Goal: Check status

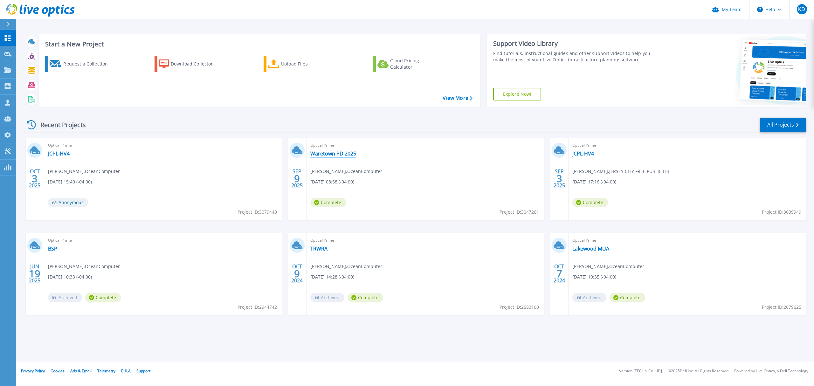
click at [340, 156] on link "Waretown PD 2025" at bounding box center [333, 153] width 46 height 6
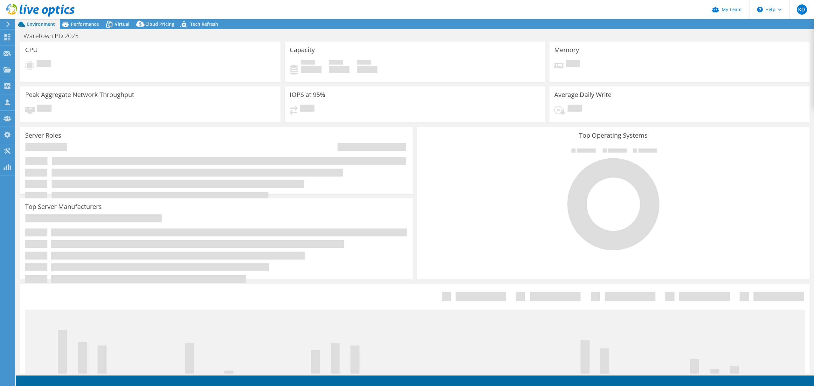
select select "USD"
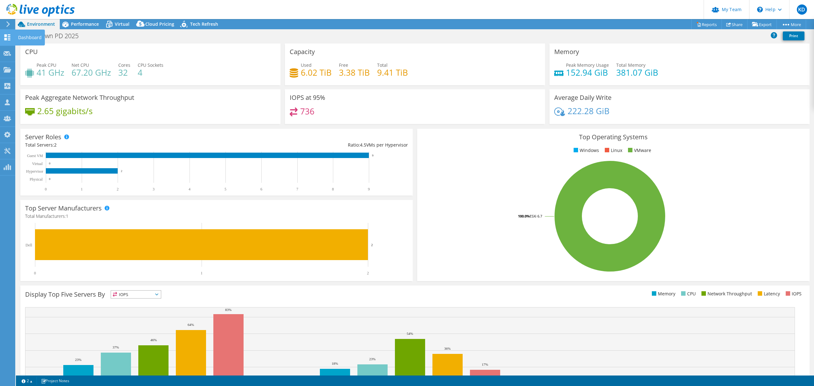
click at [10, 38] on use at bounding box center [7, 37] width 6 height 6
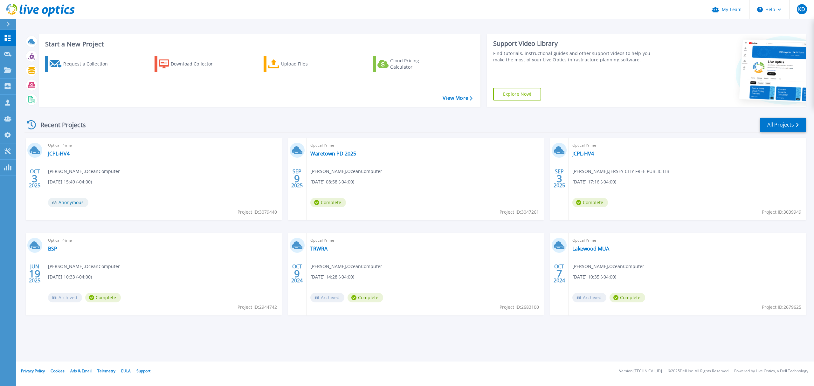
click at [337, 149] on div "Optical Prime Waretown PD 2025 [PERSON_NAME] , OceanComputer [DATE] 08:58 (-04:…" at bounding box center [426, 179] width 238 height 82
click at [337, 153] on link "Waretown PD 2025" at bounding box center [333, 153] width 46 height 6
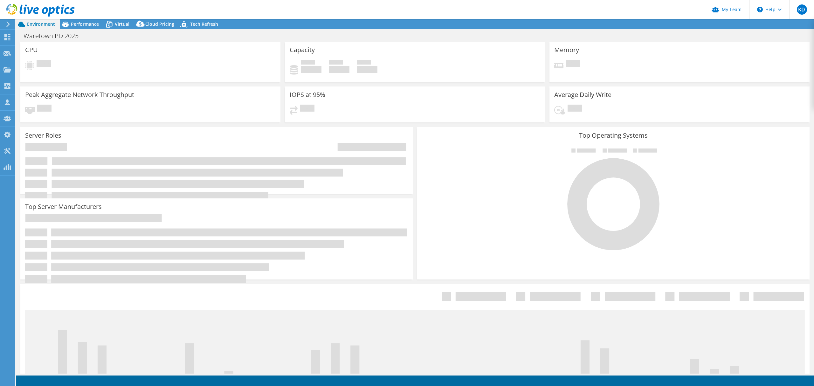
select select "USD"
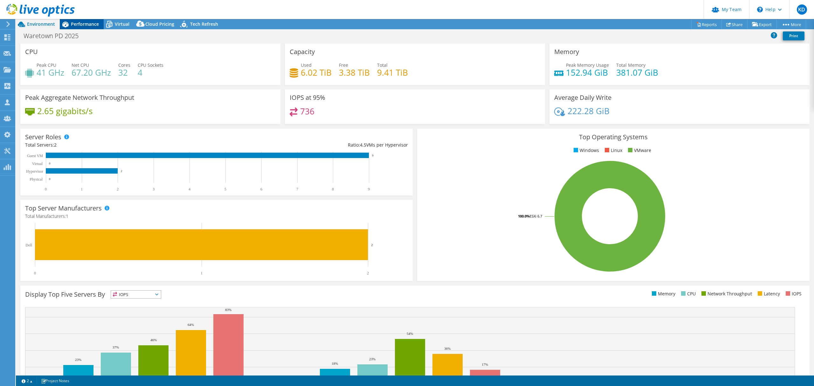
click at [87, 26] on span "Performance" at bounding box center [85, 24] width 28 height 6
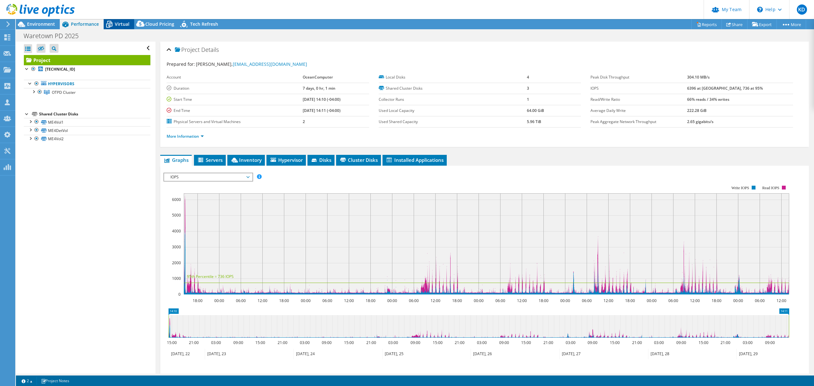
click at [122, 27] on span "Virtual" at bounding box center [122, 24] width 15 height 6
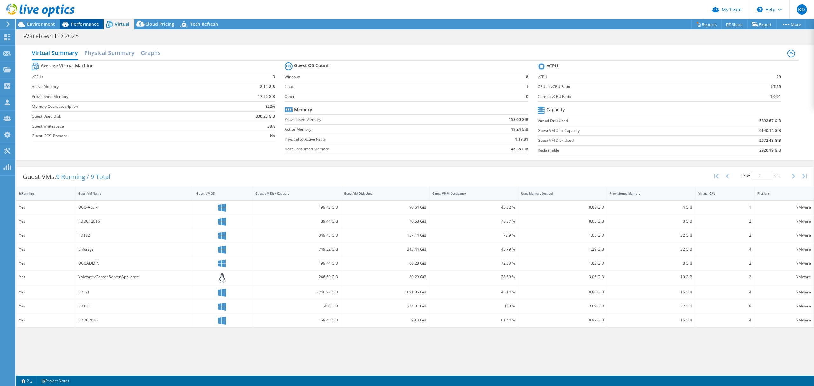
click at [83, 25] on span "Performance" at bounding box center [85, 24] width 28 height 6
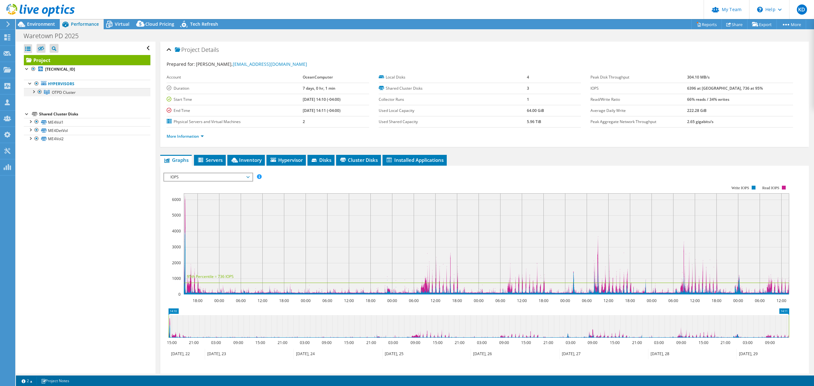
click at [36, 94] on div at bounding box center [33, 91] width 6 height 6
click at [46, 22] on span "Environment" at bounding box center [41, 24] width 28 height 6
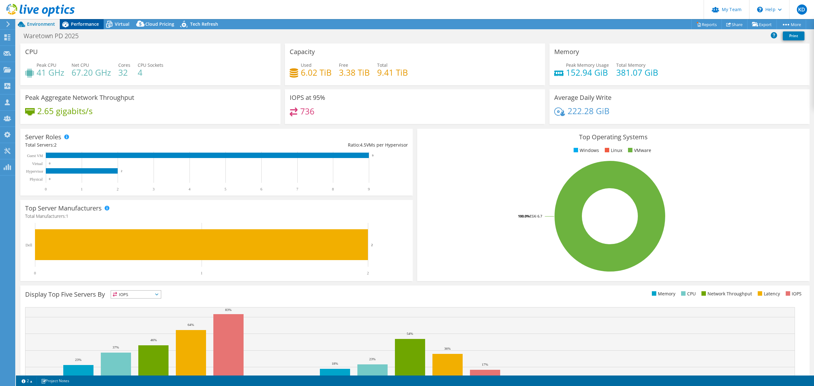
click at [89, 23] on span "Performance" at bounding box center [85, 24] width 28 height 6
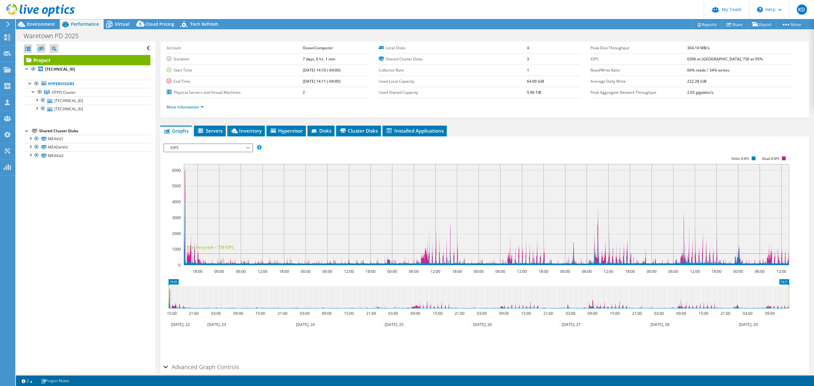
scroll to position [60, 0]
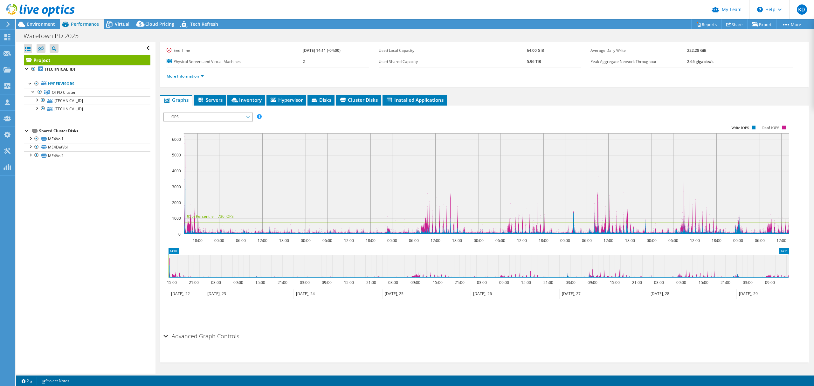
click at [247, 116] on span "IOPS" at bounding box center [208, 117] width 82 height 8
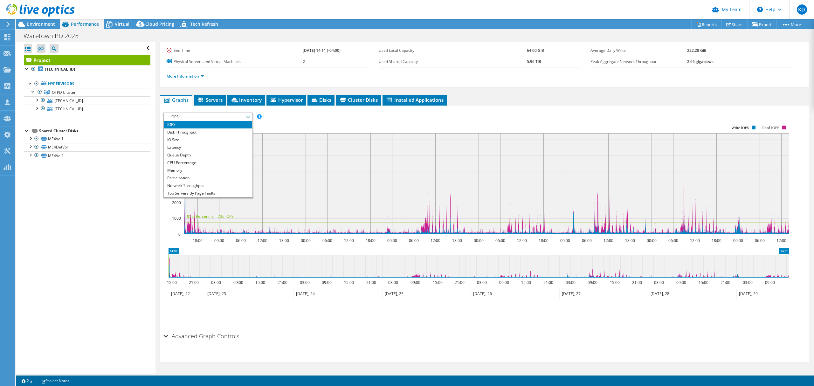
scroll to position [23, 0]
click at [228, 194] on li "All" at bounding box center [208, 194] width 88 height 8
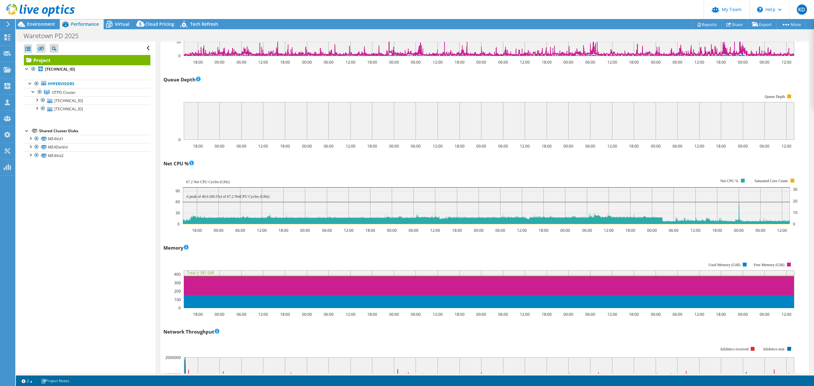
scroll to position [400, 0]
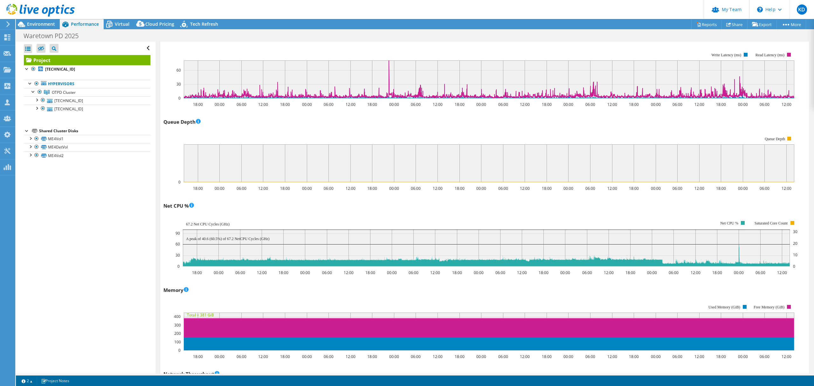
drag, startPoint x: 363, startPoint y: 195, endPoint x: 275, endPoint y: 133, distance: 107.5
click at [275, 133] on rect at bounding box center [478, 160] width 631 height 64
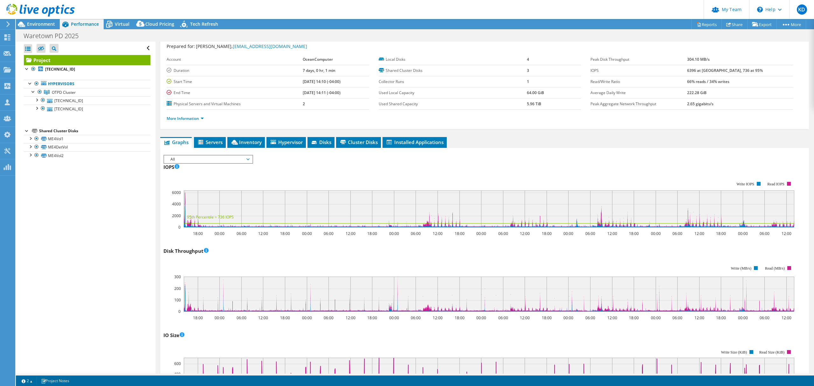
scroll to position [0, 0]
